Goal: Find specific page/section: Find specific page/section

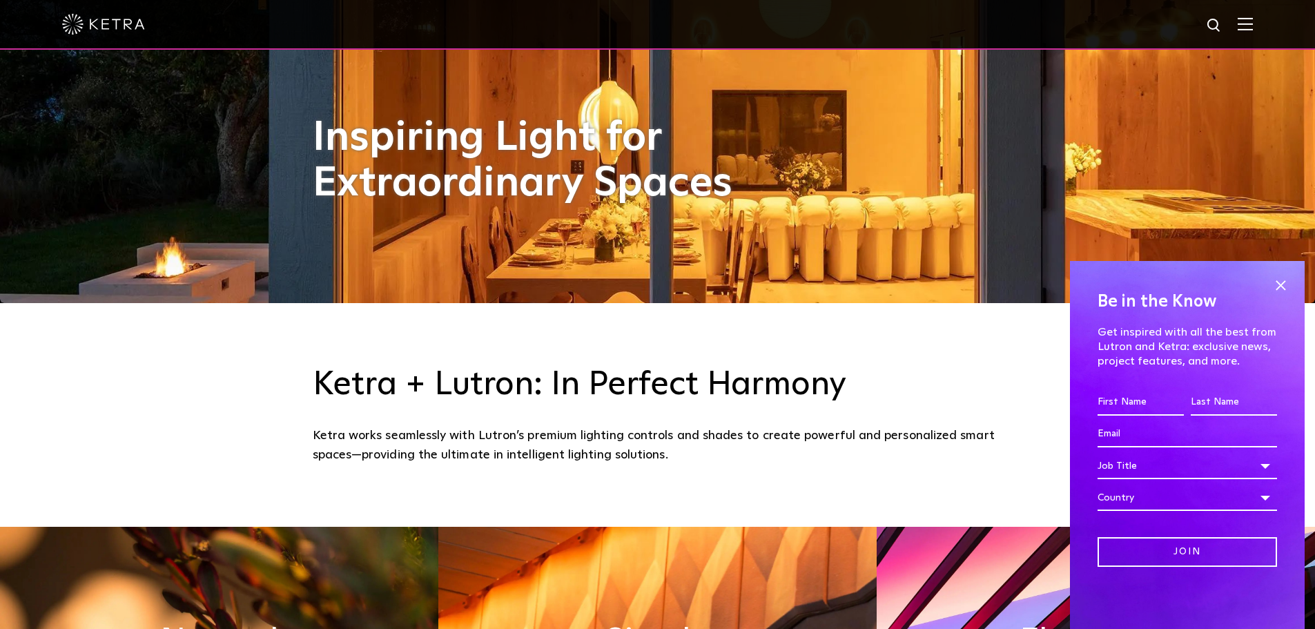
scroll to position [552, 0]
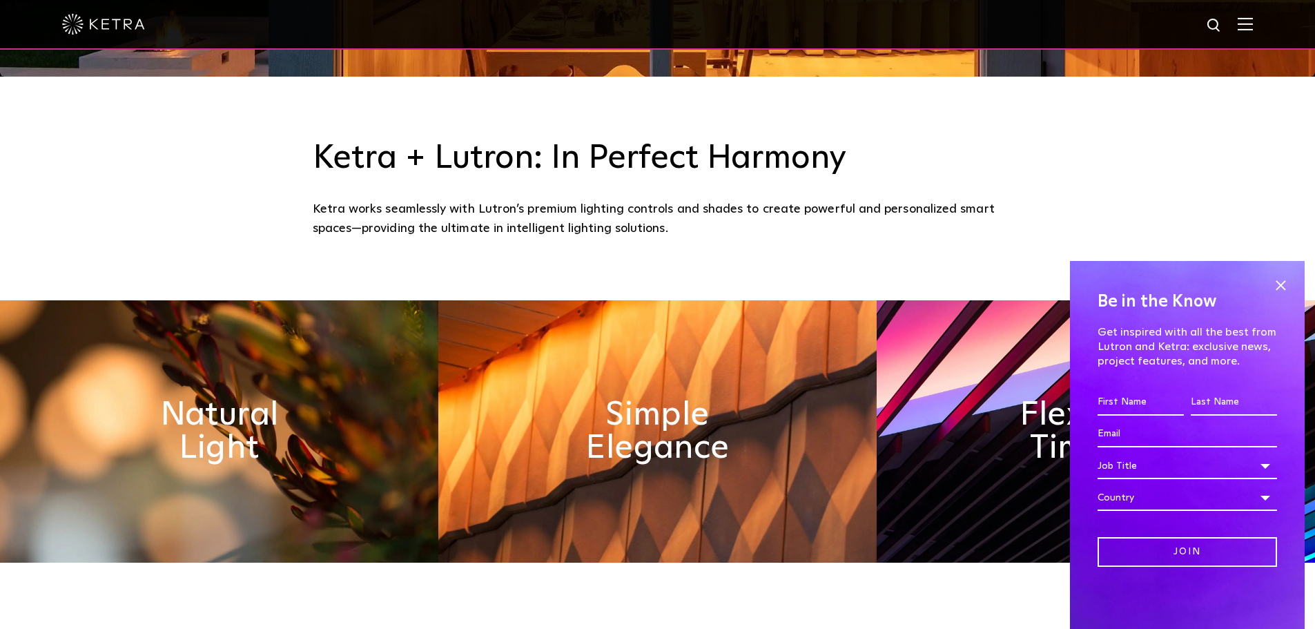
click at [1253, 23] on img at bounding box center [1244, 23] width 15 height 13
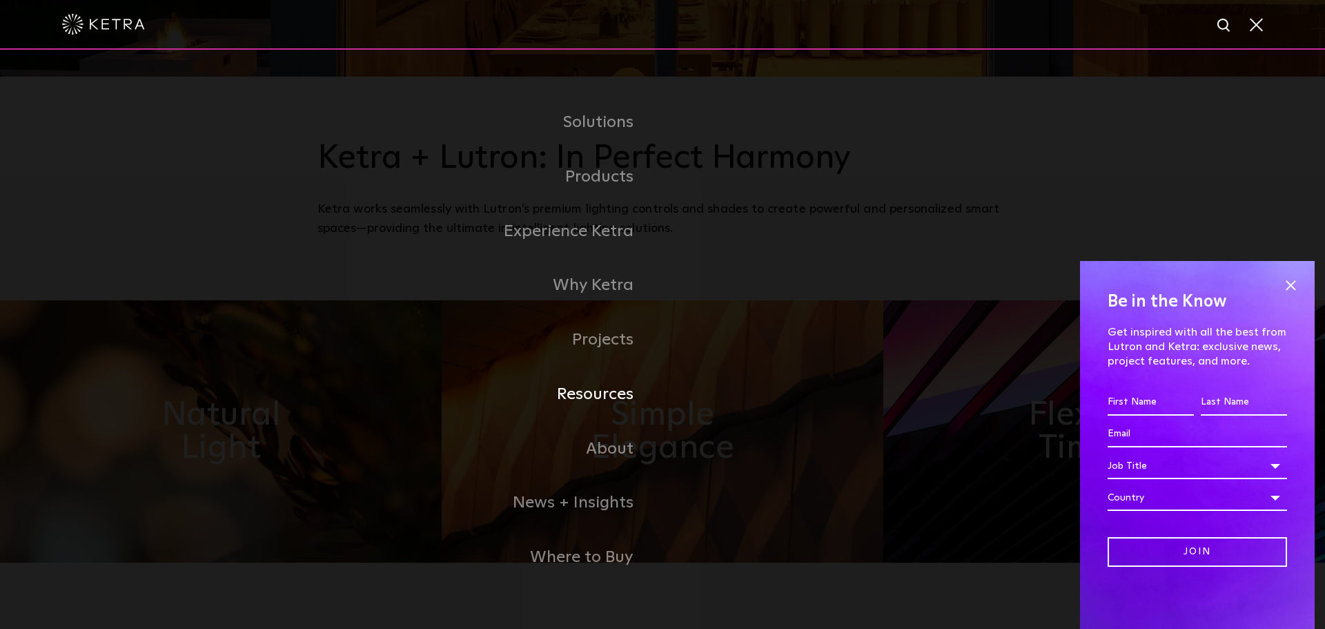
click at [618, 395] on link "Resources" at bounding box center [489, 394] width 345 height 55
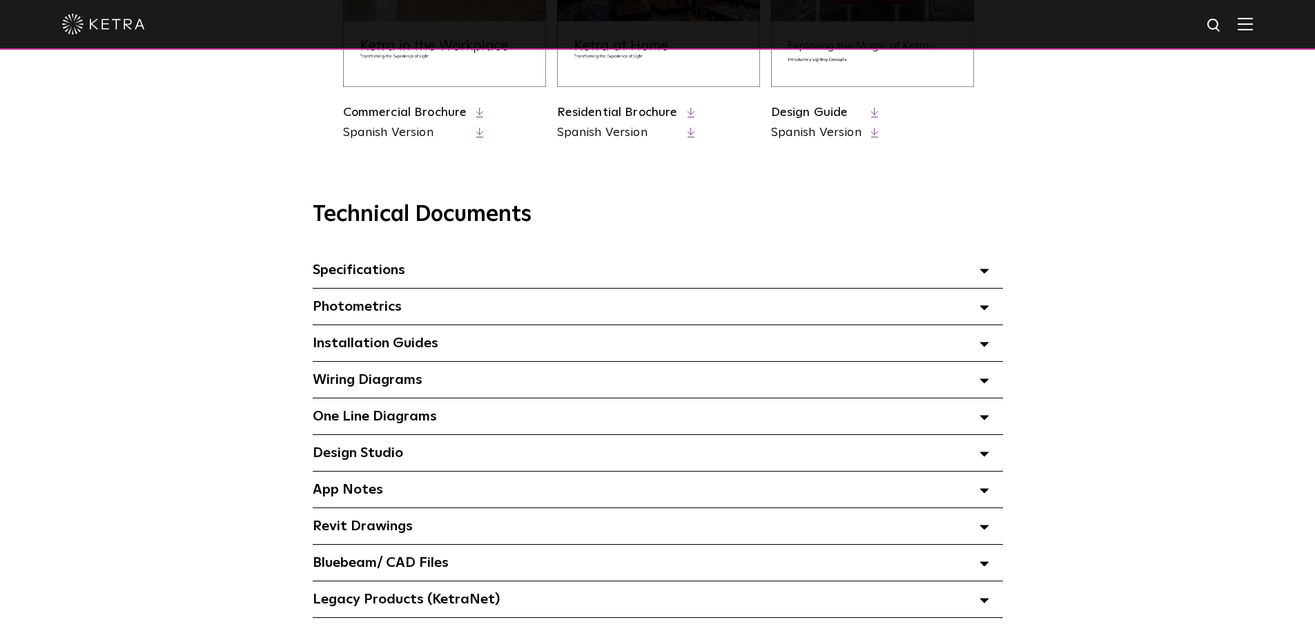
scroll to position [897, 0]
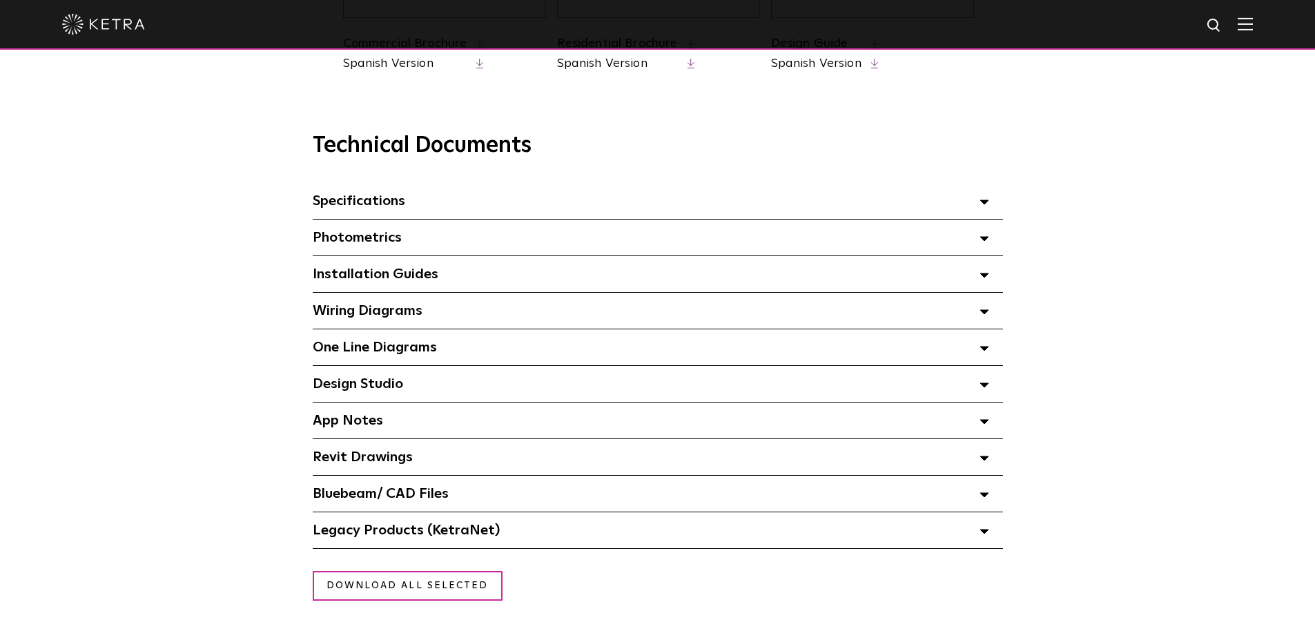
click at [375, 427] on span "App Notes Select checkboxes to use the bulk download option below" at bounding box center [348, 420] width 70 height 14
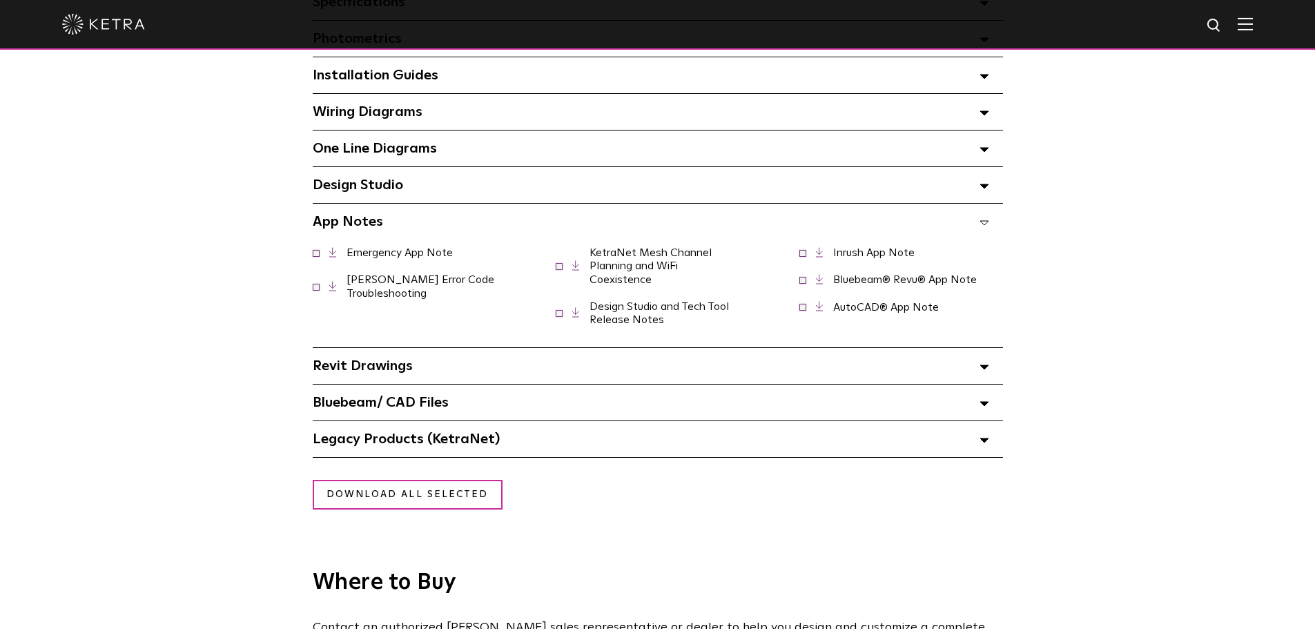
scroll to position [1104, 0]
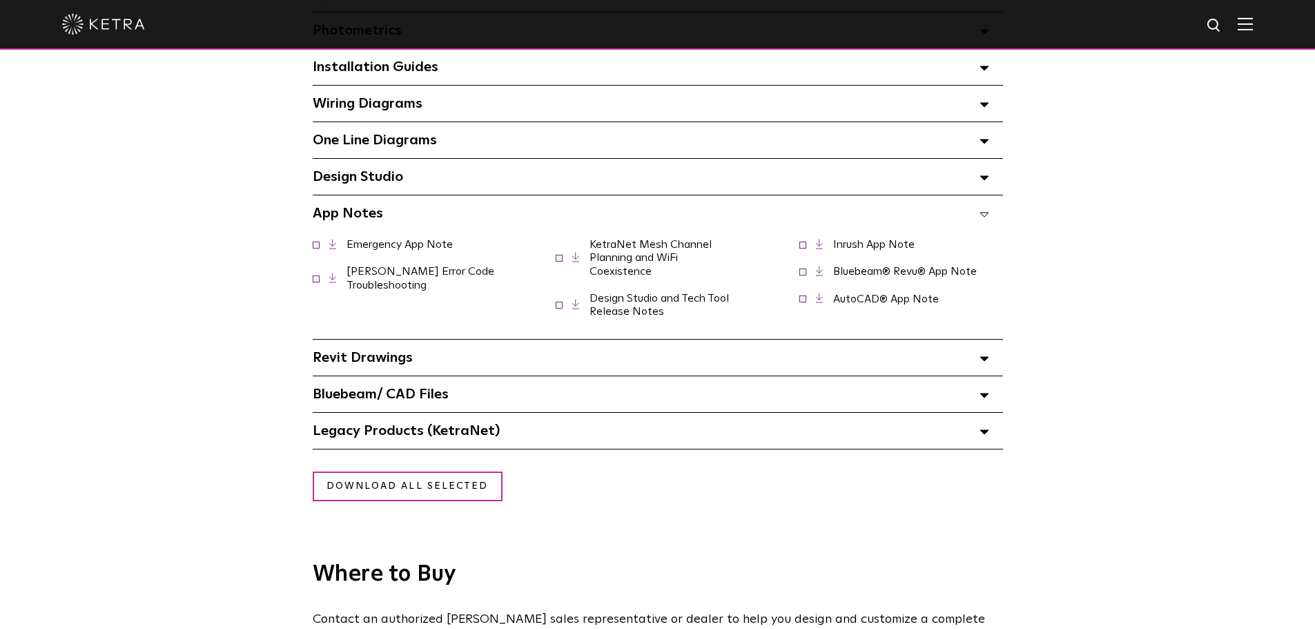
click at [492, 436] on span "Legacy Products (KetraNet) Select checkboxes to use the bulk download option be…" at bounding box center [406, 431] width 187 height 14
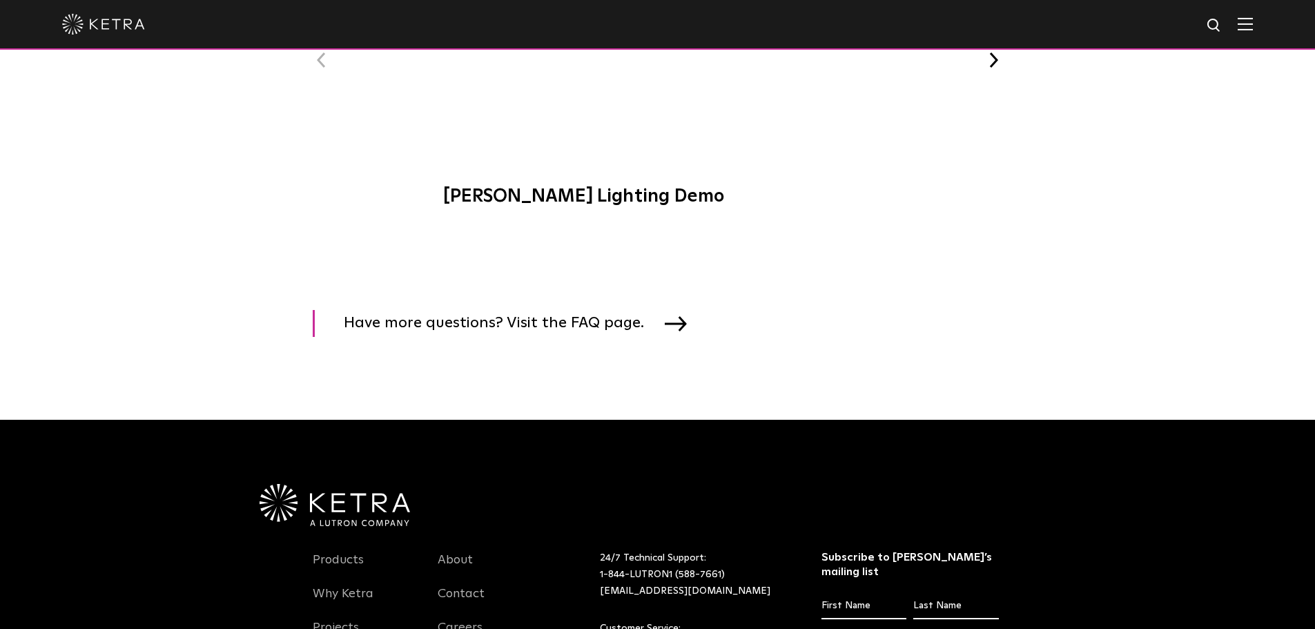
scroll to position [2070, 0]
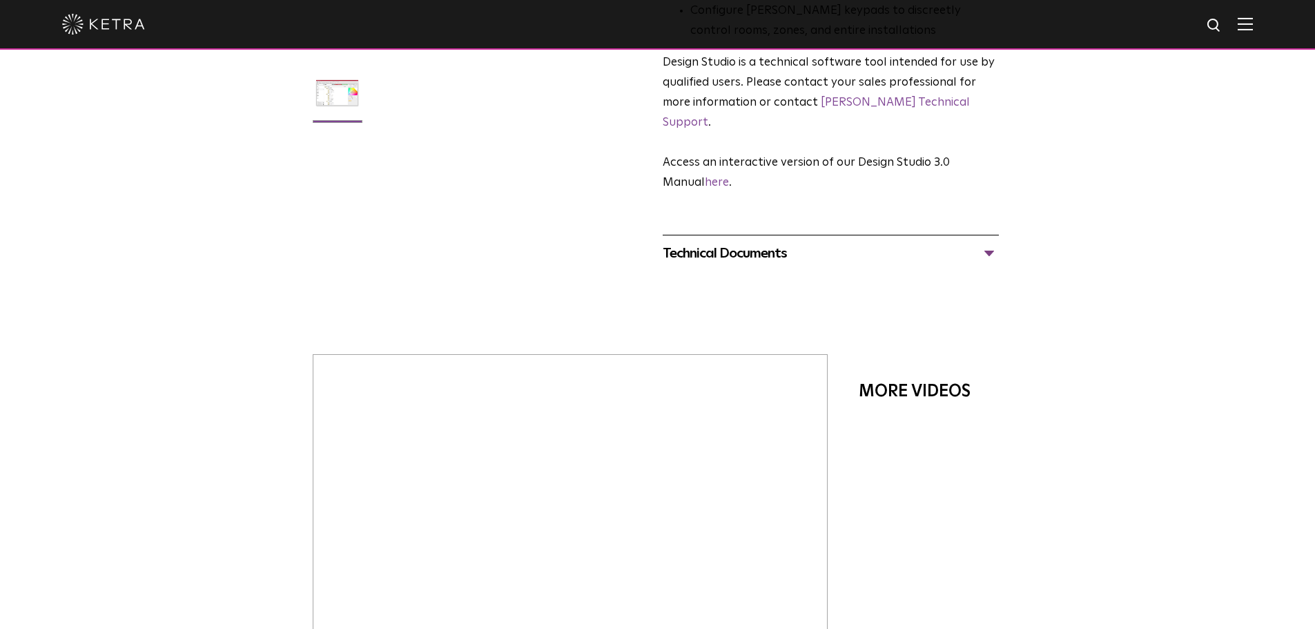
scroll to position [414, 0]
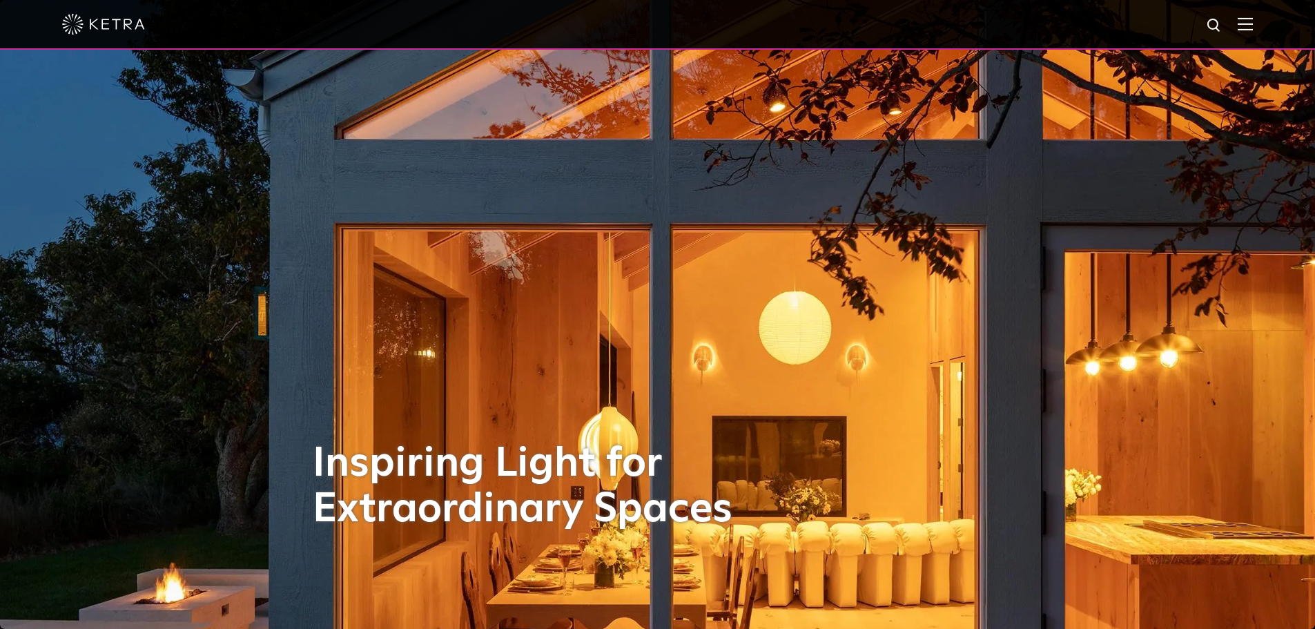
click at [1223, 26] on img at bounding box center [1214, 25] width 17 height 17
type input "design studio"
click at [1170, 15] on button "Search" at bounding box center [1180, 25] width 21 height 21
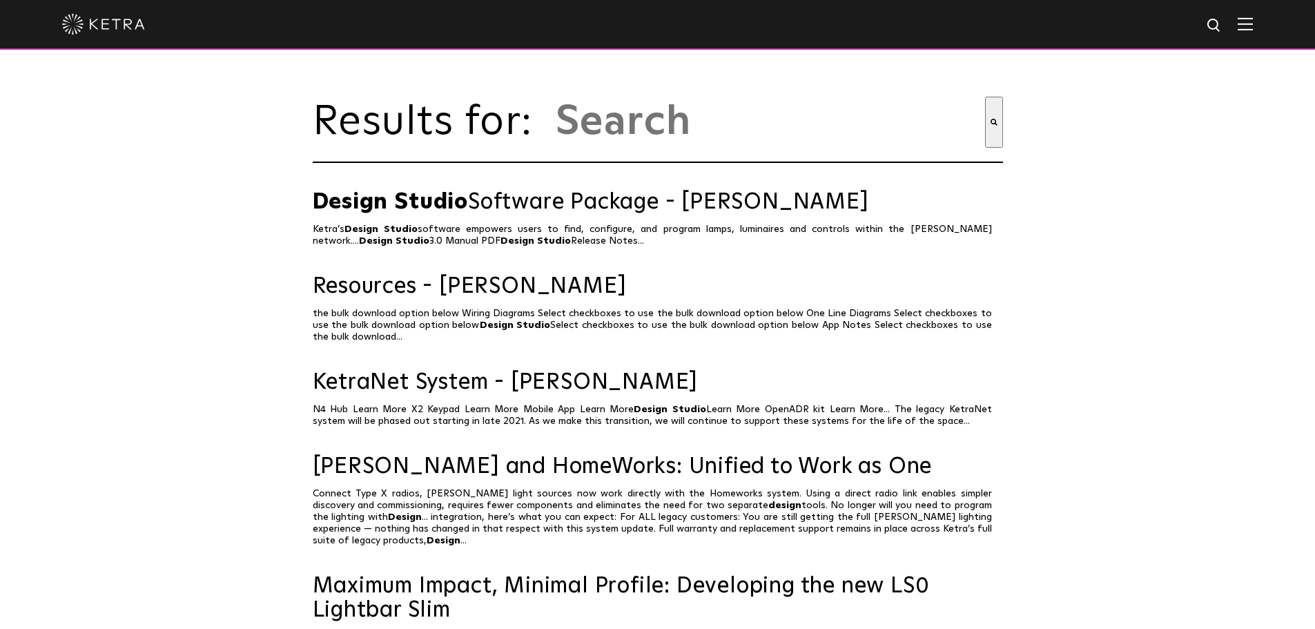
type input "design studio"
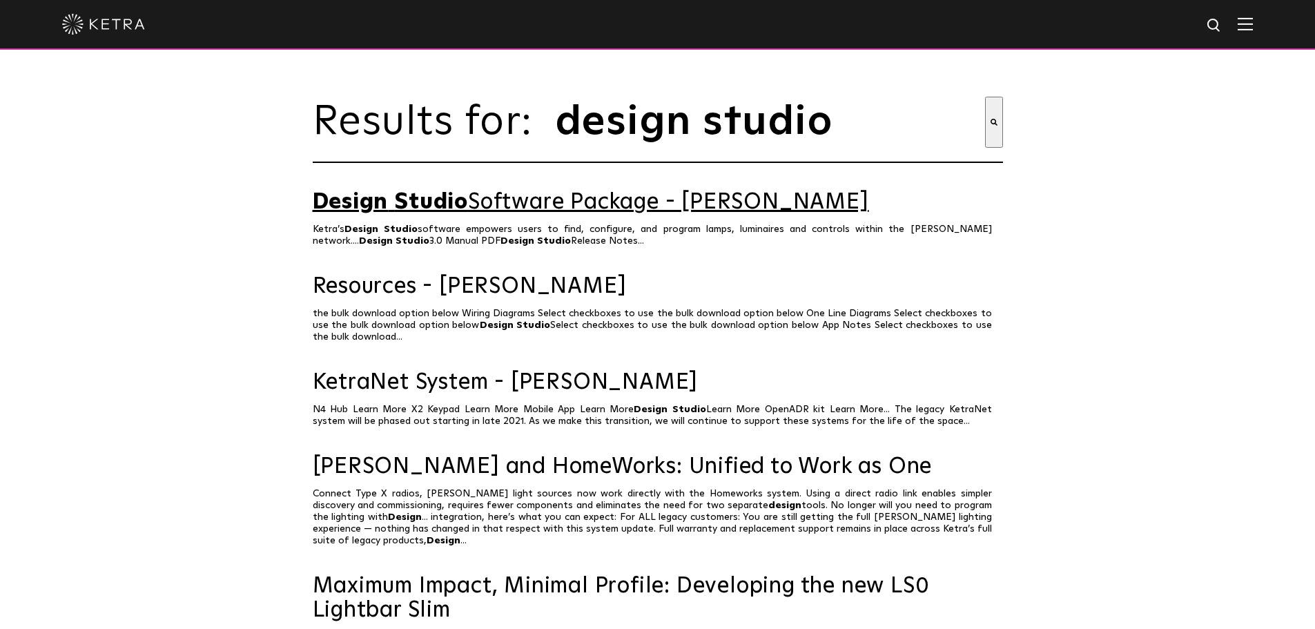
click at [578, 210] on link "Design Studio Software Package - [PERSON_NAME]" at bounding box center [658, 202] width 690 height 24
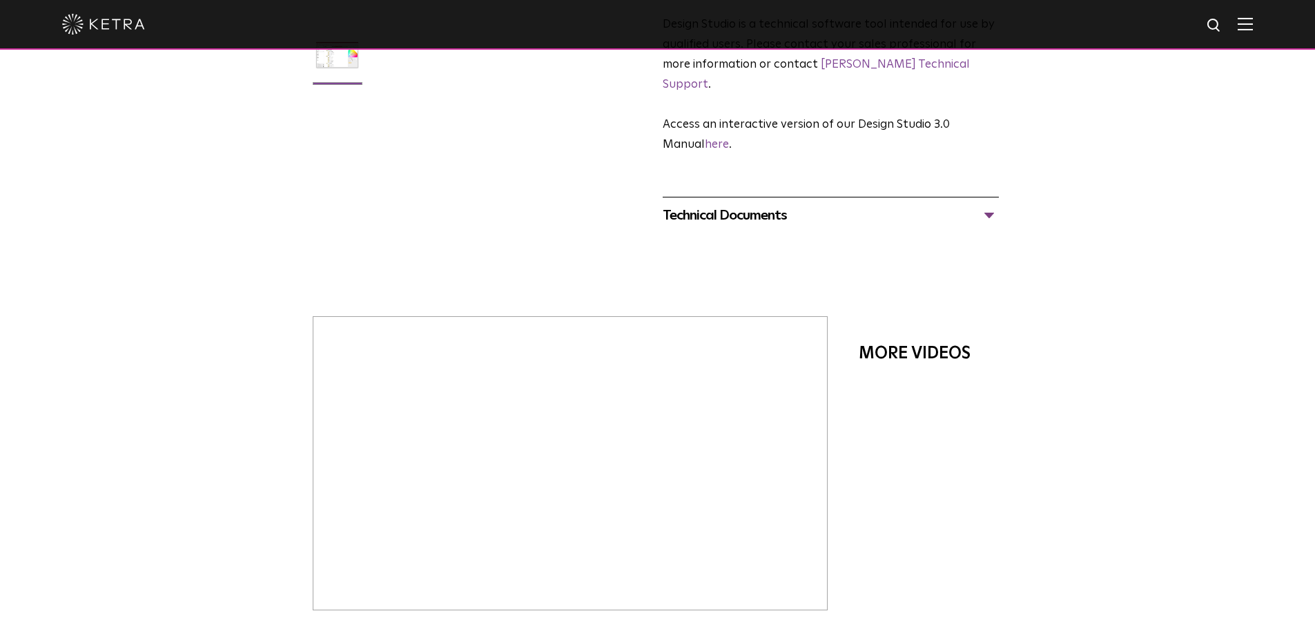
scroll to position [207, 0]
